Goal: Register for event/course

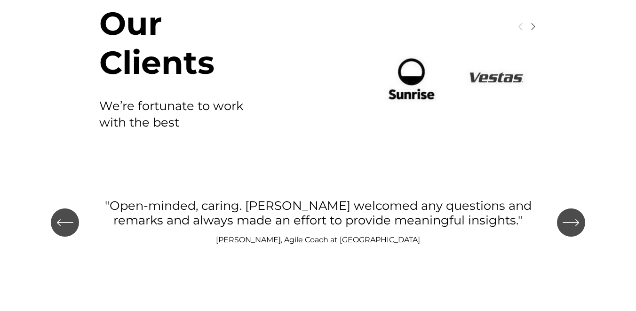
scroll to position [1066, 0]
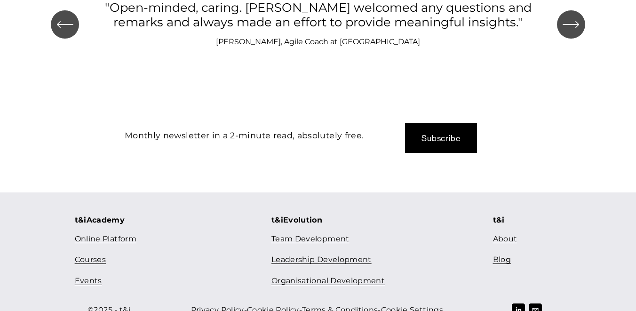
click at [101, 253] on link "Courses" at bounding box center [90, 260] width 31 height 14
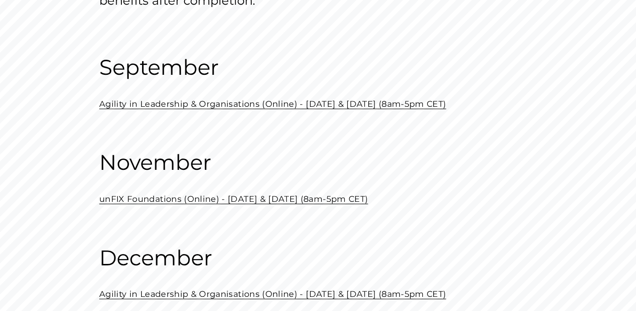
scroll to position [137, 0]
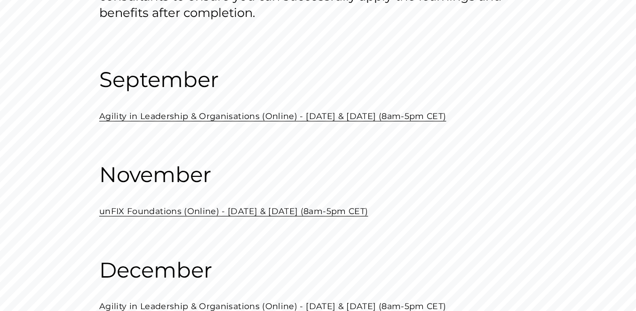
click at [383, 206] on p "unFIX Foundations (Online) - [DATE] & [DATE] (8am-5pm CET)" at bounding box center [317, 211] width 437 height 15
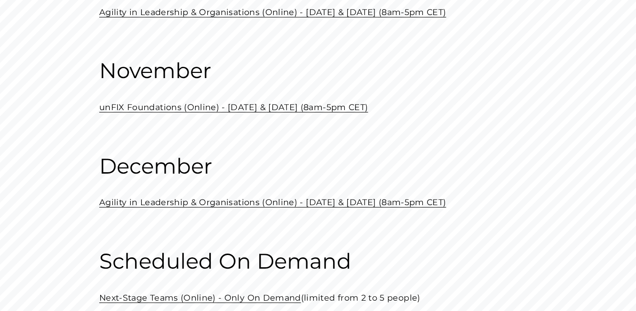
scroll to position [264, 0]
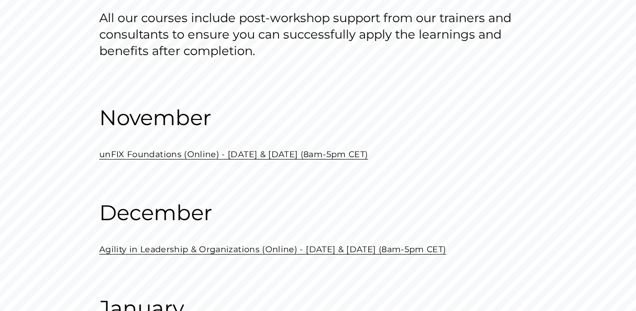
scroll to position [161, 0]
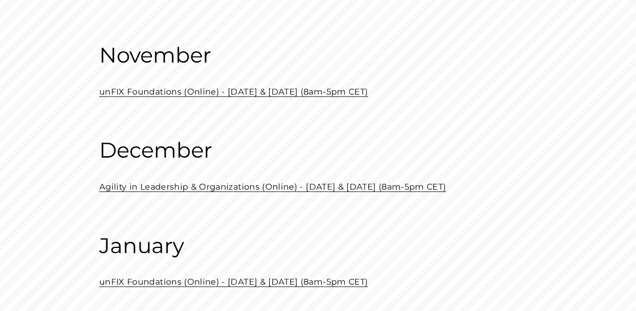
click at [151, 189] on link "Agility in Leadership & Organizations (Online) - [DATE] & [DATE] (8am-5pm CET)" at bounding box center [272, 187] width 347 height 10
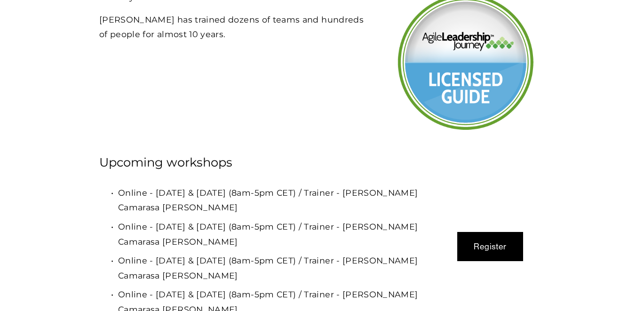
scroll to position [2690, 0]
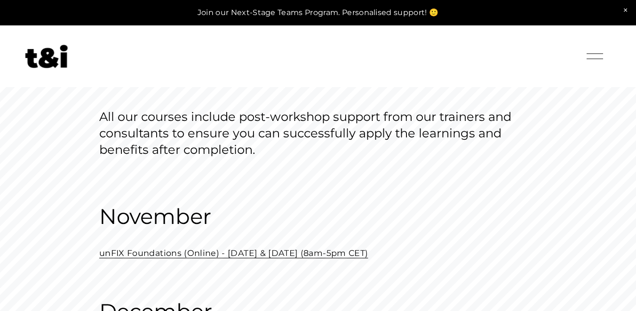
scroll to position [161, 0]
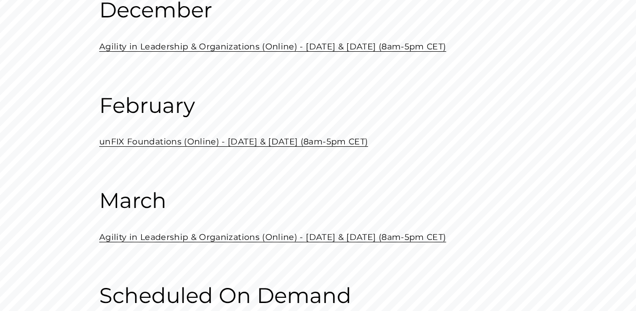
scroll to position [295, 0]
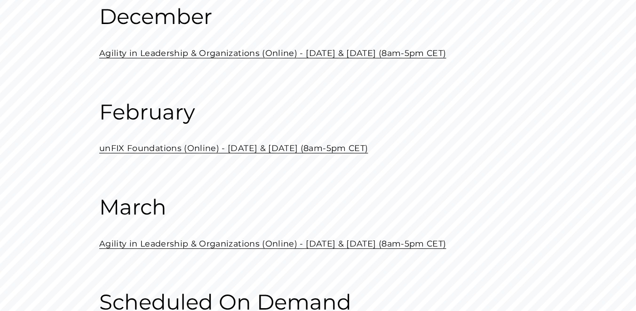
click at [151, 146] on link "unFIX Foundations (Online) - February 20 & 27 (8am-5pm CET)" at bounding box center [233, 148] width 269 height 10
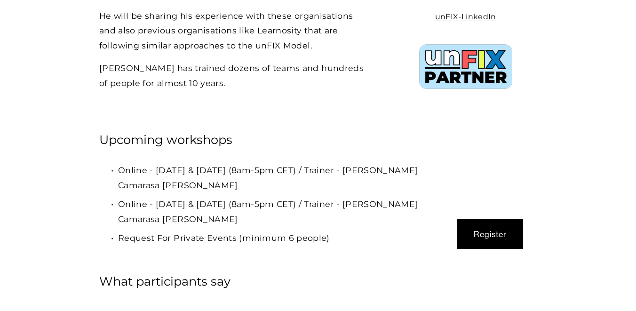
scroll to position [2515, 0]
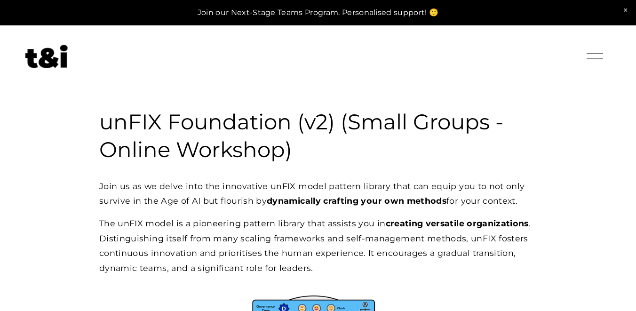
select select "**"
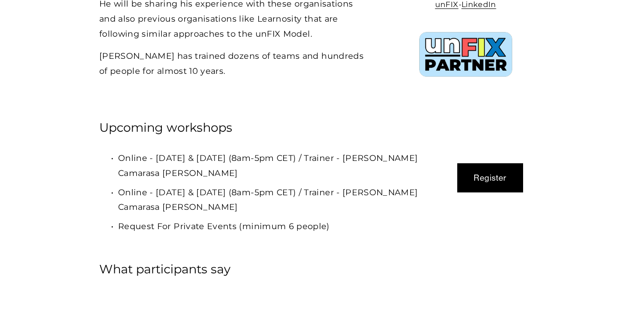
click at [481, 163] on button "Register" at bounding box center [490, 177] width 66 height 29
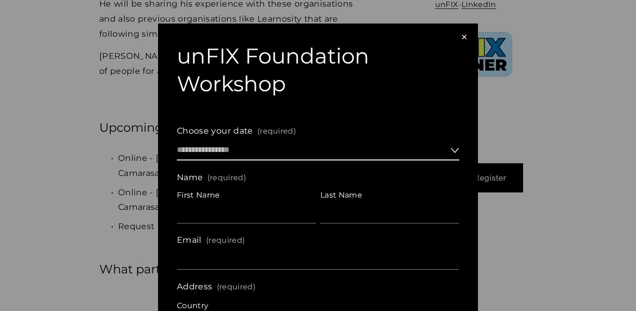
click at [301, 151] on select "**********" at bounding box center [318, 150] width 282 height 20
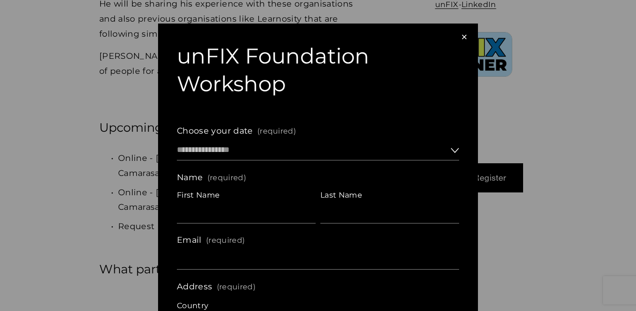
click at [464, 37] on div "×" at bounding box center [464, 37] width 10 height 10
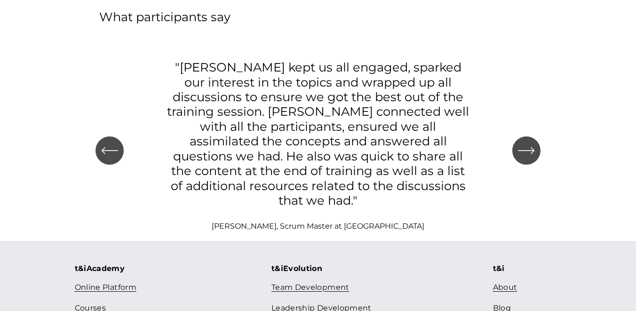
scroll to position [2769, 0]
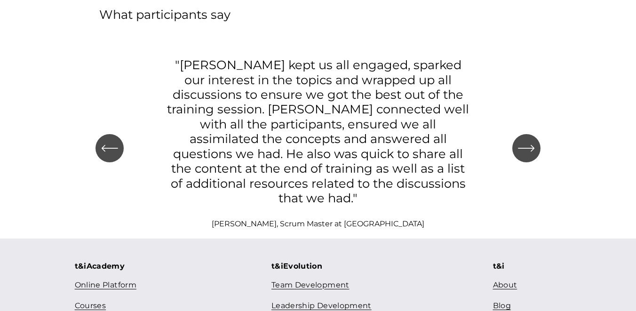
click at [89, 299] on link "Courses" at bounding box center [90, 306] width 31 height 14
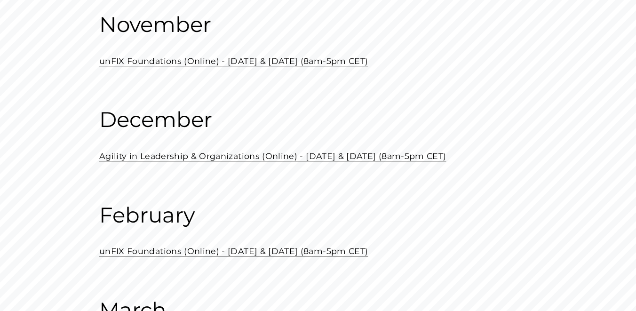
scroll to position [214, 0]
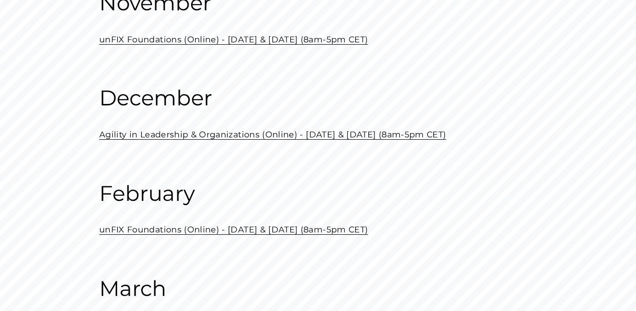
click at [164, 138] on link "Agility in Leadership & Organizations (Online) - December 05 & 12 (8am-5pm CET)" at bounding box center [272, 134] width 347 height 10
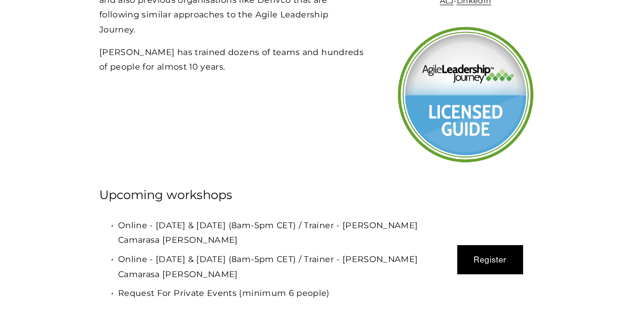
scroll to position [2696, 0]
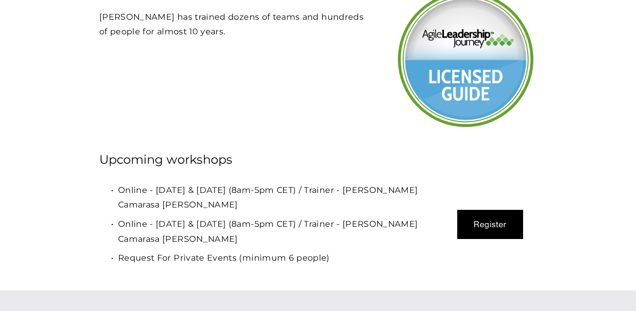
click at [489, 210] on button "Register" at bounding box center [490, 224] width 66 height 29
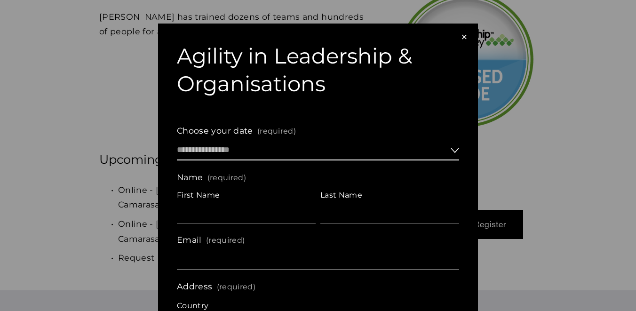
click at [346, 145] on select "**********" at bounding box center [318, 150] width 282 height 20
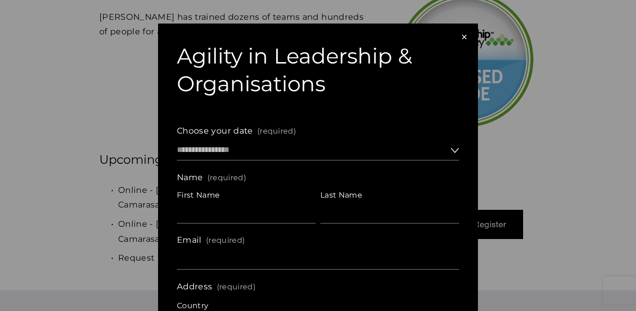
click at [463, 36] on div "×" at bounding box center [464, 37] width 10 height 10
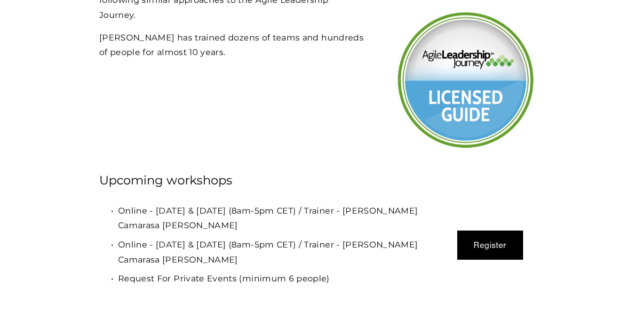
scroll to position [2669, 0]
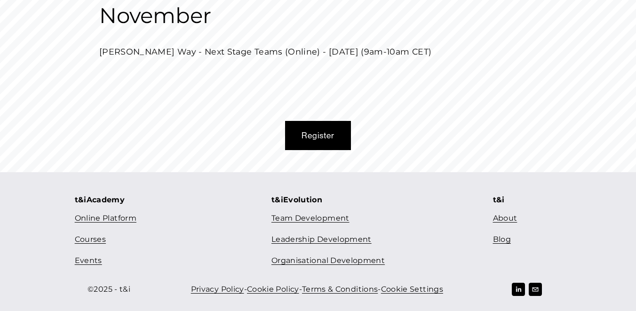
scroll to position [402, 0]
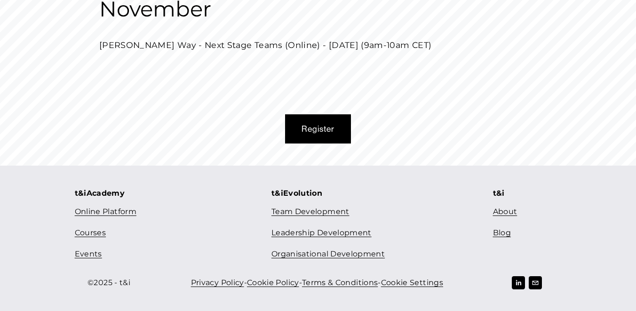
click at [94, 234] on link "Courses" at bounding box center [90, 233] width 31 height 14
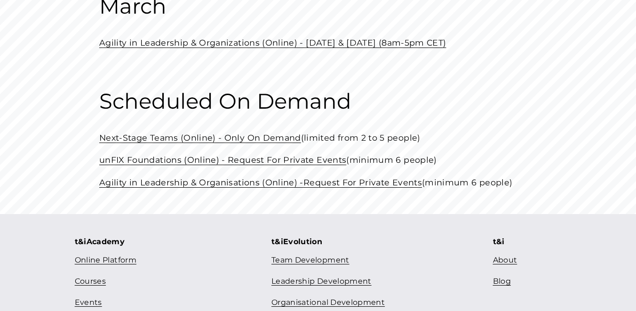
scroll to position [544, 0]
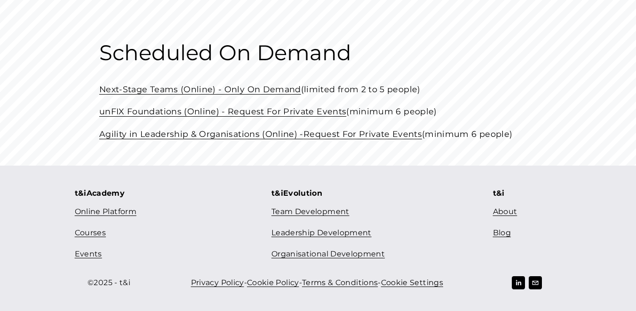
click at [84, 256] on link "Events" at bounding box center [88, 254] width 27 height 14
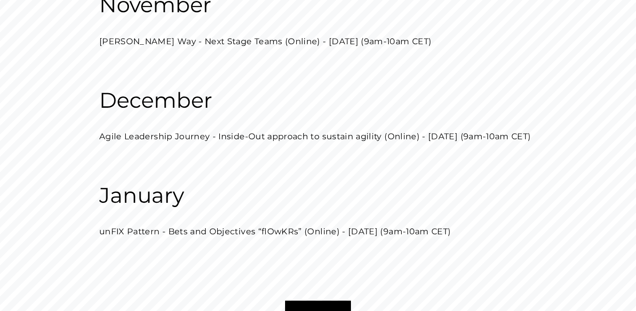
scroll to position [215, 0]
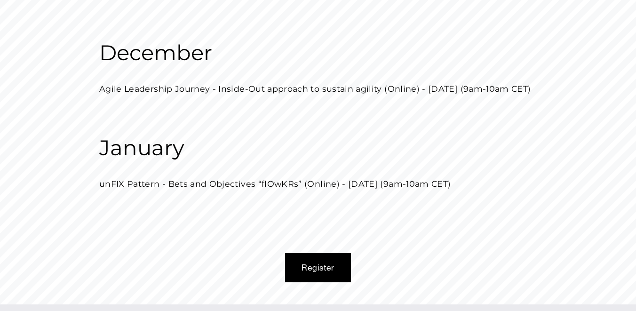
scroll to position [270, 0]
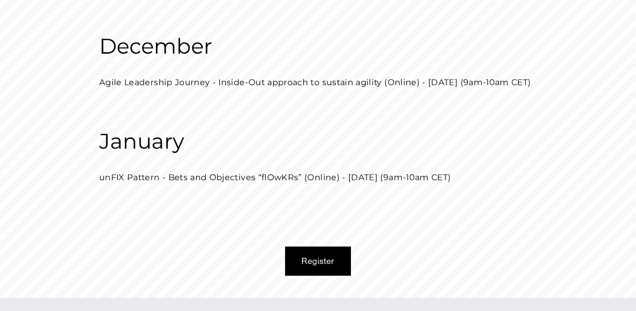
click at [321, 254] on button "Register" at bounding box center [318, 260] width 66 height 29
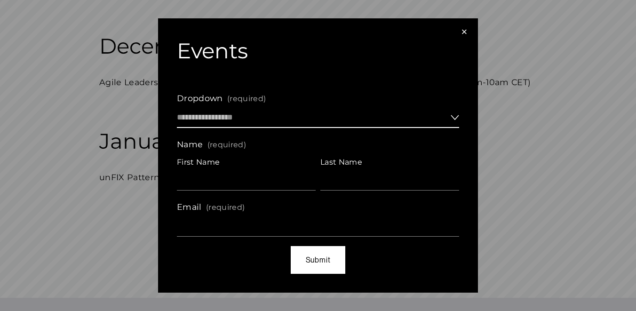
click at [304, 119] on select "**********" at bounding box center [318, 118] width 282 height 20
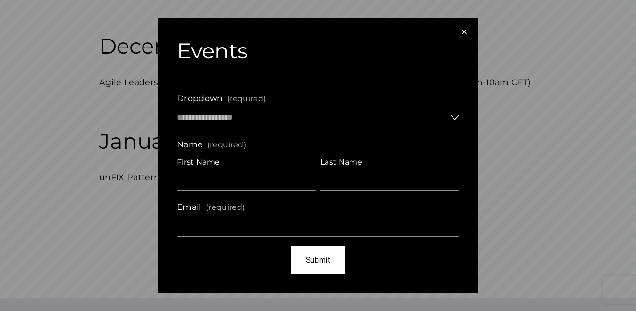
click at [462, 31] on div "×" at bounding box center [464, 32] width 10 height 10
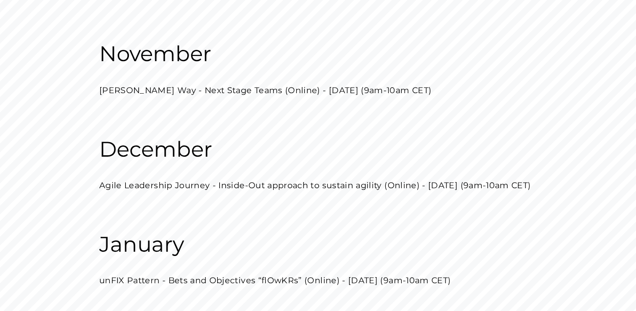
scroll to position [0, 0]
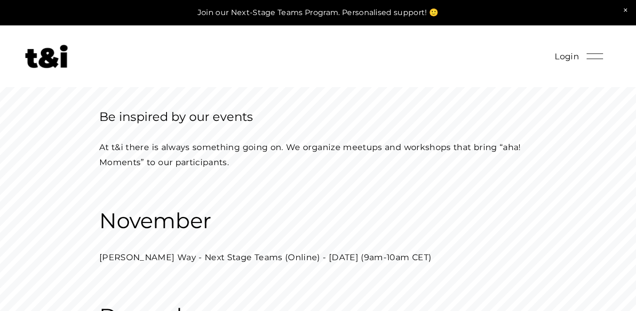
click at [55, 54] on img at bounding box center [46, 57] width 42 height 24
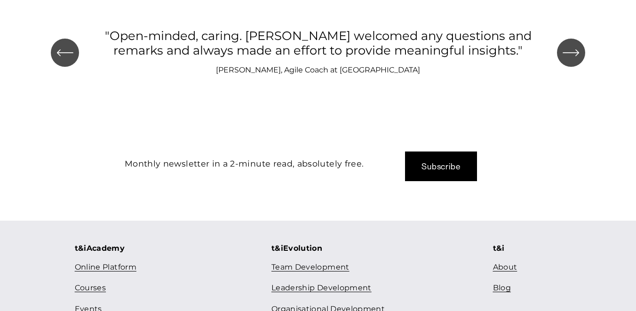
scroll to position [1066, 0]
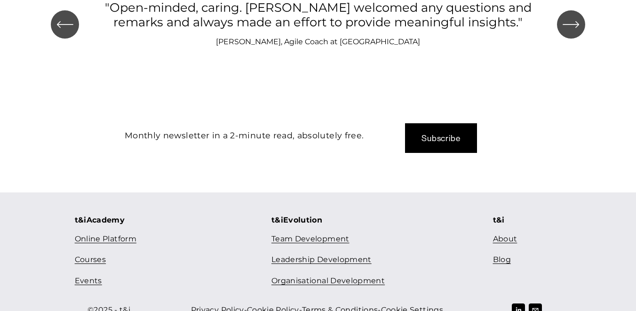
click at [97, 253] on link "Courses" at bounding box center [90, 260] width 31 height 14
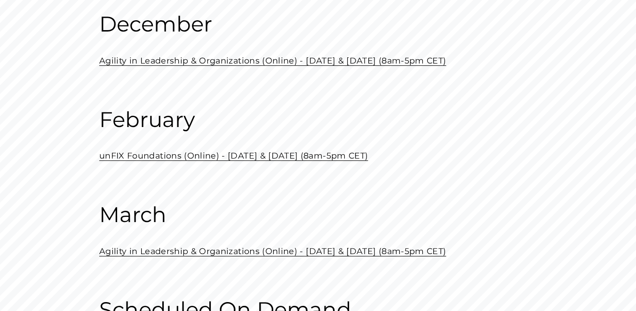
scroll to position [262, 0]
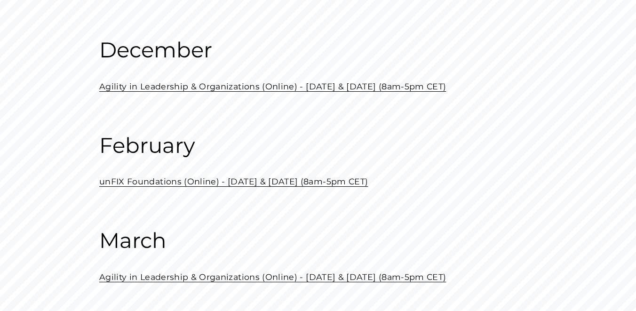
click at [132, 184] on link "unFIX Foundations (Online) - [DATE] & [DATE] (8am-5pm CET)" at bounding box center [233, 181] width 269 height 10
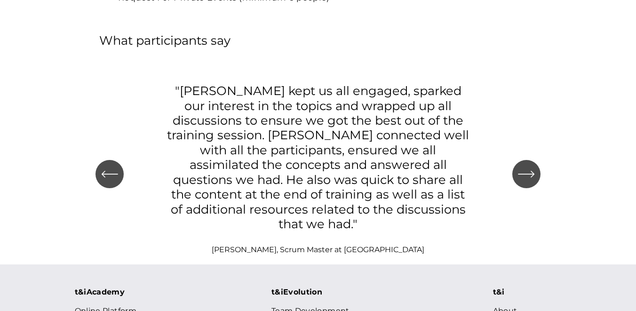
scroll to position [2769, 0]
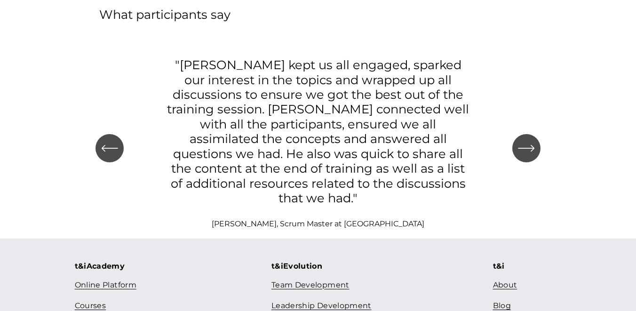
click at [100, 299] on link "Courses" at bounding box center [90, 306] width 31 height 14
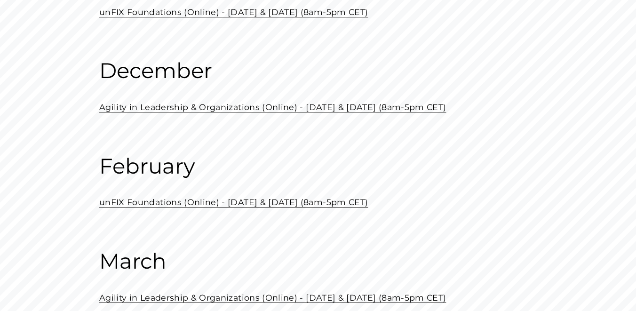
scroll to position [252, 0]
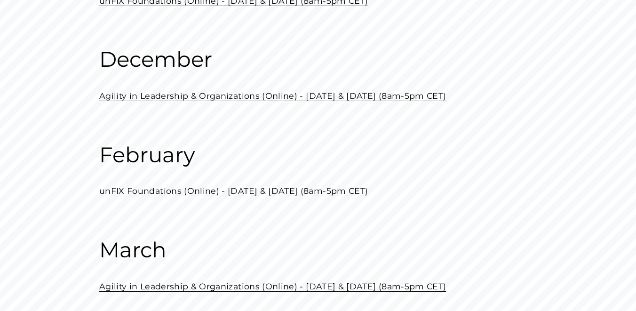
click at [155, 99] on link "Agility in Leadership & Organizations (Online) - December 05 & 12 (8am-5pm CET)" at bounding box center [272, 96] width 347 height 10
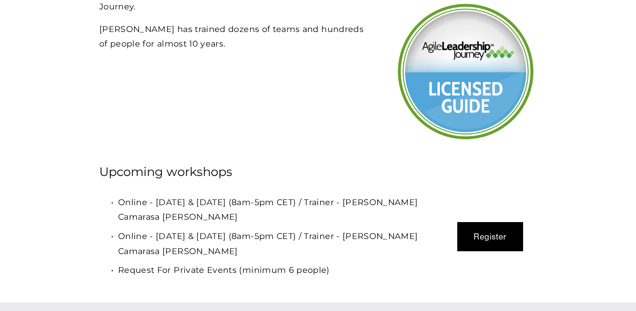
scroll to position [2684, 0]
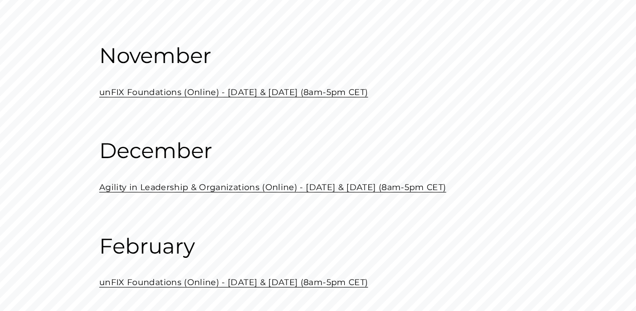
scroll to position [250, 0]
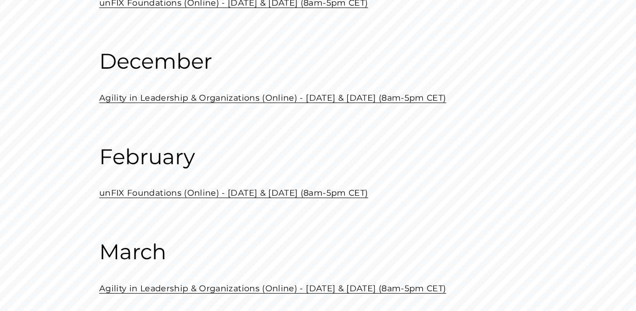
click at [160, 196] on link "unFIX Foundations (Online) - February 20 & 27 (8am-5pm CET)" at bounding box center [233, 193] width 269 height 10
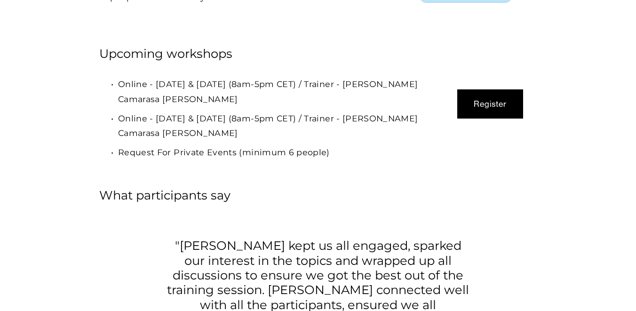
scroll to position [2588, 0]
click at [487, 90] on button "Register" at bounding box center [490, 104] width 66 height 29
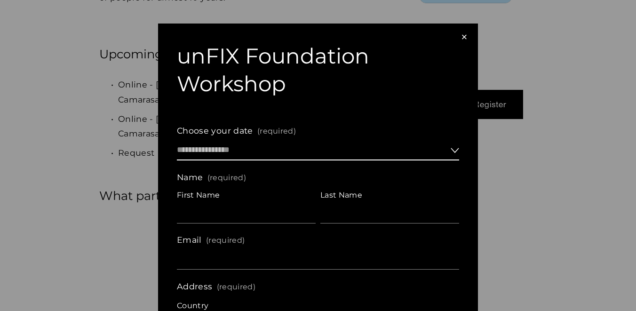
click at [302, 153] on select "**********" at bounding box center [318, 150] width 282 height 20
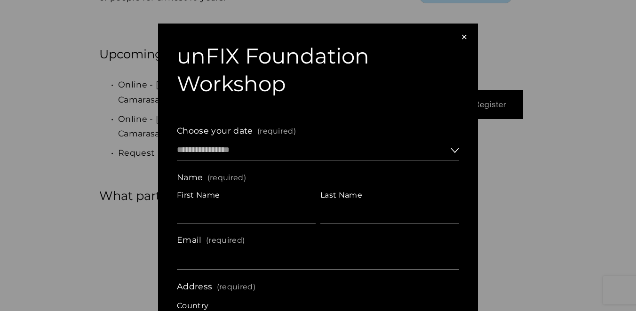
click at [464, 36] on div "×" at bounding box center [464, 37] width 10 height 10
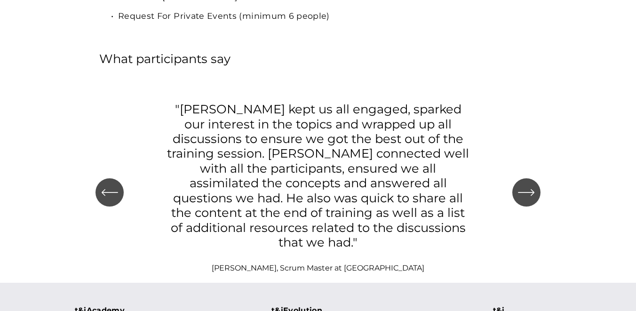
scroll to position [2769, 0]
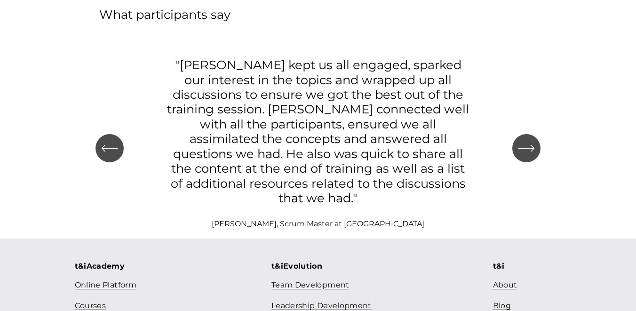
click at [96, 299] on link "Courses" at bounding box center [90, 306] width 31 height 14
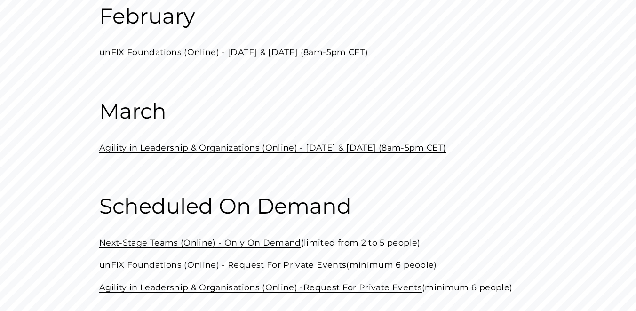
scroll to position [392, 0]
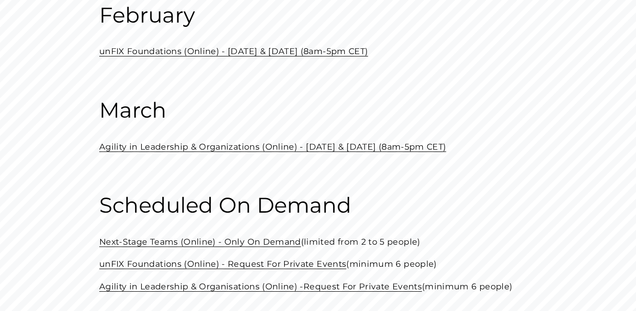
click at [194, 149] on link "Agility in Leadership & Organizations (Online) - [DATE] & [DATE] (8am-5pm CET)" at bounding box center [272, 147] width 347 height 10
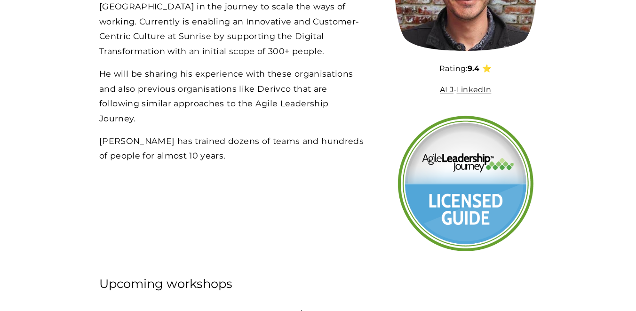
scroll to position [2583, 0]
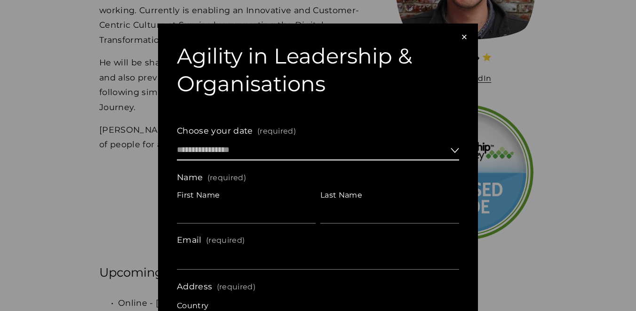
click at [363, 153] on select "**********" at bounding box center [318, 150] width 282 height 20
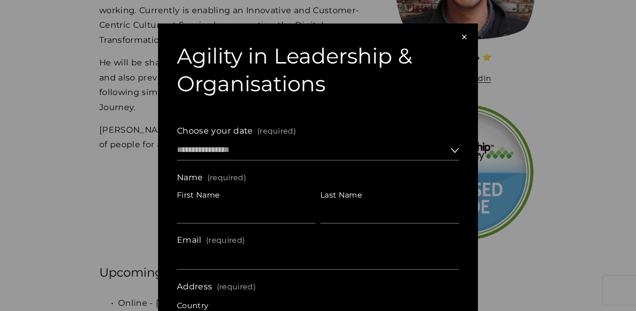
click at [464, 37] on div "×" at bounding box center [464, 37] width 10 height 10
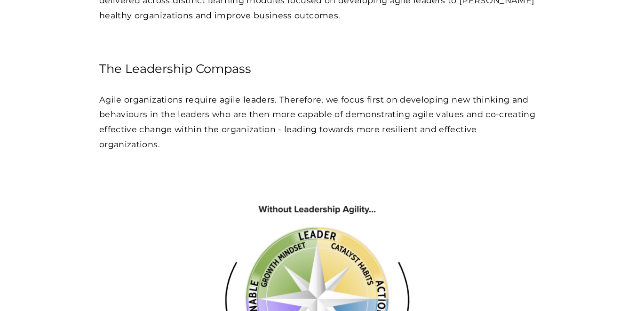
scroll to position [0, 0]
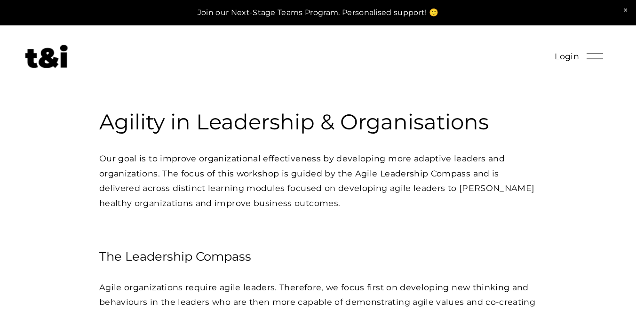
click at [57, 59] on img at bounding box center [46, 57] width 42 height 24
